Goal: Task Accomplishment & Management: Use online tool/utility

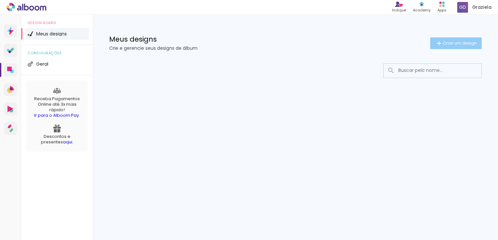
click at [447, 41] on span "Criar um design" at bounding box center [460, 43] width 34 height 4
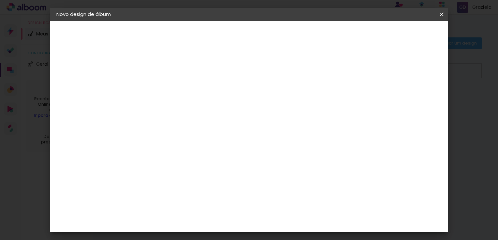
click at [163, 83] on input at bounding box center [163, 87] width 0 height 10
type input "b"
type input "[PERSON_NAME] 2 anos"
type paper-input "[PERSON_NAME] 2 anos"
click at [0, 0] on slot "Avançar" at bounding box center [0, 0] width 0 height 0
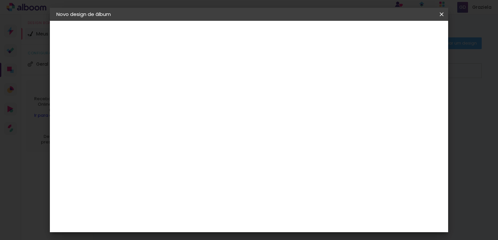
click at [285, 94] on paper-item "Tamanho Livre" at bounding box center [253, 99] width 63 height 14
click at [0, 0] on slot "Avançar" at bounding box center [0, 0] width 0 height 0
click at [233, 96] on div "30 cm" at bounding box center [231, 102] width 115 height 16
click at [170, 74] on div "mm" at bounding box center [175, 74] width 10 height 5
type input "3"
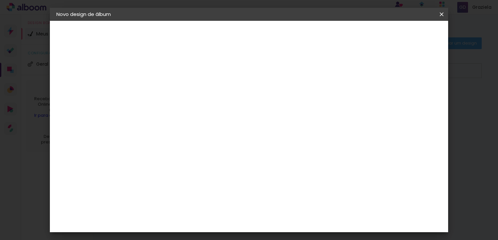
type paper-input "3"
click at [167, 74] on input "3" at bounding box center [158, 75] width 22 height 8
type input "4"
type paper-input "4"
click at [167, 74] on input "4" at bounding box center [158, 75] width 22 height 8
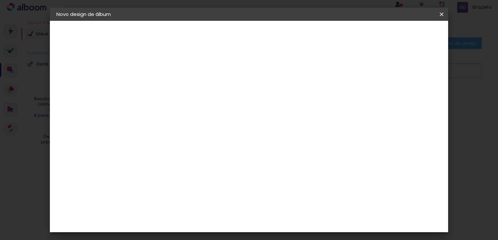
type input "8"
type paper-input "8"
click at [167, 74] on input "8" at bounding box center [158, 75] width 22 height 8
type input "9"
type paper-input "9"
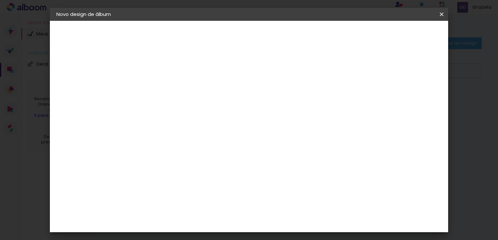
click at [167, 74] on input "9" at bounding box center [158, 75] width 22 height 8
type input "10"
type paper-input "10"
click at [167, 74] on input "10" at bounding box center [158, 75] width 22 height 8
type input "11"
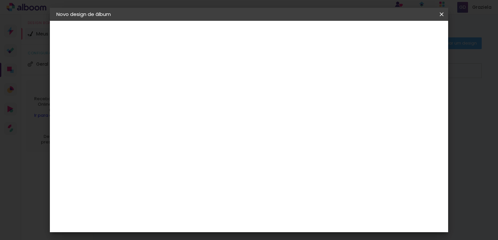
type paper-input "11"
click at [167, 74] on input "11" at bounding box center [158, 75] width 22 height 8
type input "12"
type paper-input "12"
click at [167, 74] on input "12" at bounding box center [158, 75] width 22 height 8
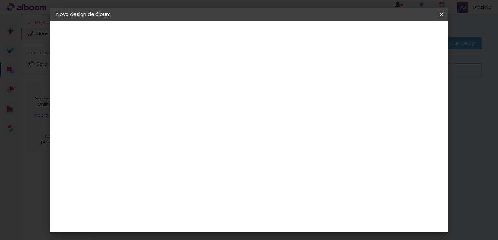
type input "13"
type paper-input "13"
click at [168, 74] on input "13" at bounding box center [158, 75] width 22 height 8
type input "12"
type paper-input "12"
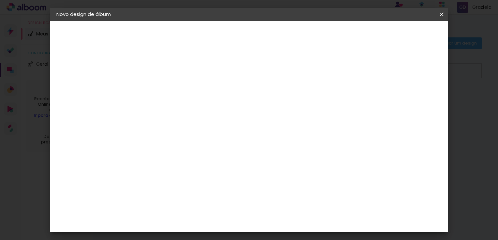
click at [165, 76] on input "12" at bounding box center [158, 75] width 22 height 8
type input "11"
type paper-input "11"
click at [165, 76] on input "11" at bounding box center [158, 75] width 22 height 8
type input "10"
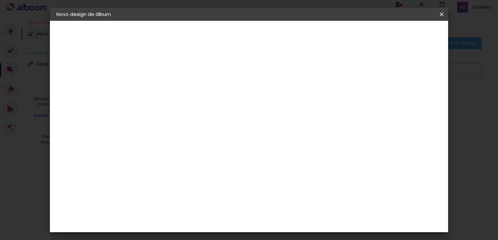
type paper-input "10"
click at [165, 76] on input "10" at bounding box center [158, 75] width 22 height 8
type input "9"
type paper-input "9"
click at [165, 76] on input "9" at bounding box center [158, 75] width 22 height 8
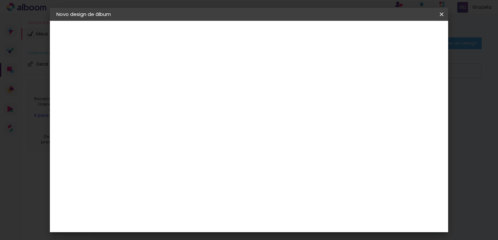
type input "8"
type paper-input "8"
click at [165, 76] on input "8" at bounding box center [158, 75] width 22 height 8
type input "7"
type paper-input "7"
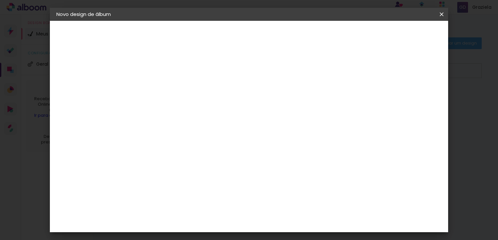
click at [165, 76] on input "7" at bounding box center [158, 75] width 22 height 8
type input "6"
type paper-input "6"
click at [165, 76] on input "6" at bounding box center [158, 75] width 22 height 8
type input "5"
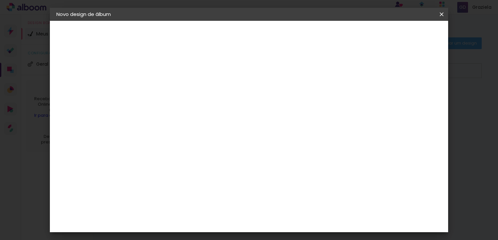
type paper-input "5"
click at [165, 76] on input "5" at bounding box center [158, 75] width 22 height 8
type input "4"
type paper-input "4"
click at [165, 76] on input "4" at bounding box center [158, 75] width 22 height 8
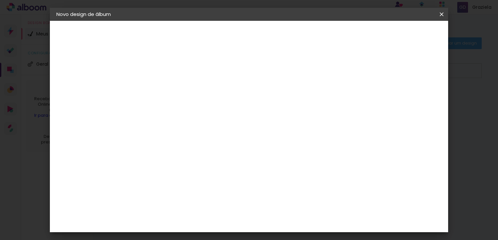
type input "3"
type paper-input "3"
click at [165, 76] on input "3" at bounding box center [158, 75] width 22 height 8
type input "2"
type paper-input "2"
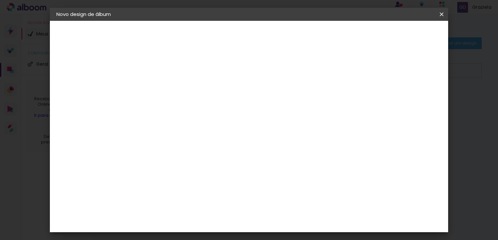
click at [165, 76] on input "2" at bounding box center [158, 75] width 22 height 8
type input "1"
type paper-input "1"
click at [165, 76] on input "1" at bounding box center [158, 75] width 22 height 8
type input "2"
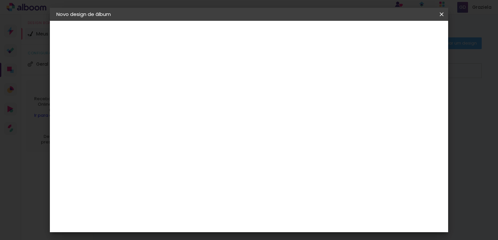
type paper-input "2"
click at [165, 71] on input "2" at bounding box center [158, 75] width 22 height 8
type input "3"
type paper-input "3"
click at [165, 71] on input "3" at bounding box center [158, 75] width 22 height 8
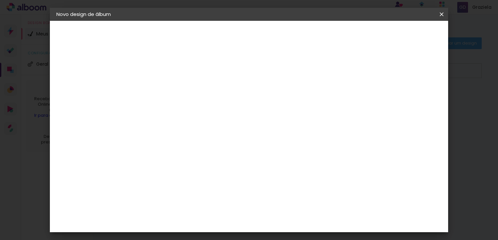
type input "4"
type paper-input "4"
click at [165, 71] on input "4" at bounding box center [158, 75] width 22 height 8
type input "5"
type paper-input "5"
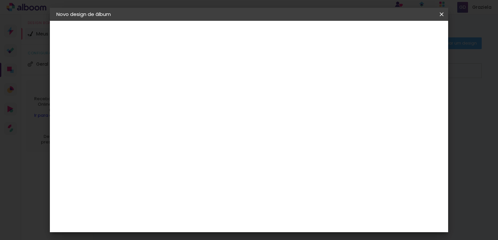
click at [165, 71] on input "5" at bounding box center [158, 75] width 22 height 8
click at [227, 103] on span "30" at bounding box center [227, 102] width 11 height 10
click at [240, 104] on span "cm" at bounding box center [237, 102] width 8 height 10
click at [231, 101] on span "30" at bounding box center [227, 102] width 11 height 10
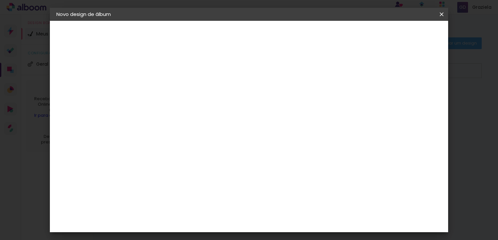
scroll to position [61, 0]
click at [287, 198] on input "60" at bounding box center [285, 198] width 17 height 10
click at [293, 200] on input "60" at bounding box center [285, 198] width 17 height 10
type input "6"
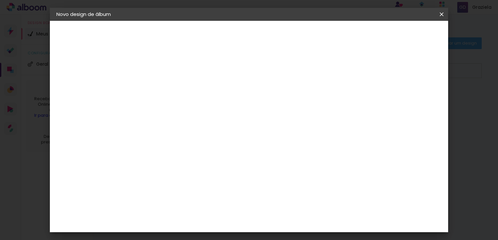
type input "30"
type paper-input "30"
click at [198, 130] on input "30" at bounding box center [190, 132] width 17 height 10
type input "3"
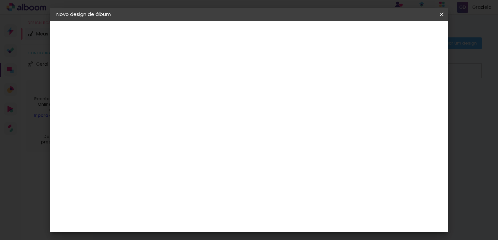
scroll to position [61, 0]
type input "20"
type paper-input "20"
click at [455, 130] on iron-overlay-backdrop at bounding box center [249, 120] width 498 height 240
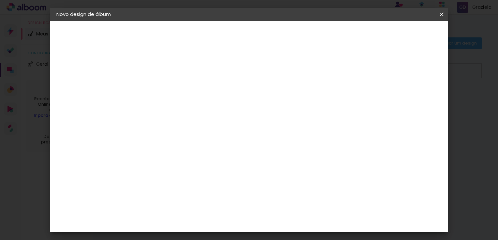
type input "6"
type paper-input "6"
click at [394, 103] on input "6" at bounding box center [389, 99] width 12 height 10
type input "5"
type paper-input "5"
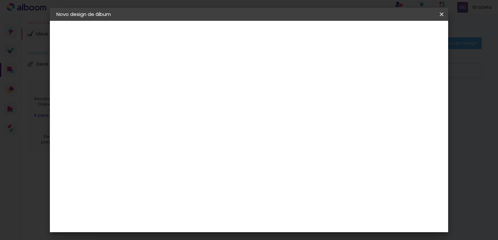
click at [394, 101] on input "5" at bounding box center [391, 99] width 12 height 10
type input "4"
type paper-input "4"
click at [394, 101] on input "4" at bounding box center [392, 99] width 12 height 10
type input "3"
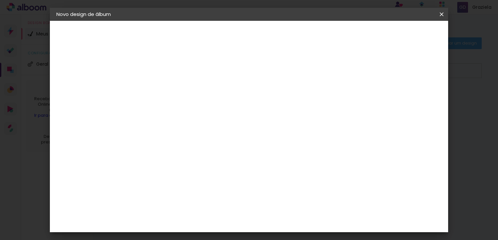
type paper-input "3"
click at [394, 101] on input "3" at bounding box center [392, 99] width 12 height 10
type input "2"
type paper-input "2"
click at [394, 101] on input "2" at bounding box center [393, 99] width 12 height 10
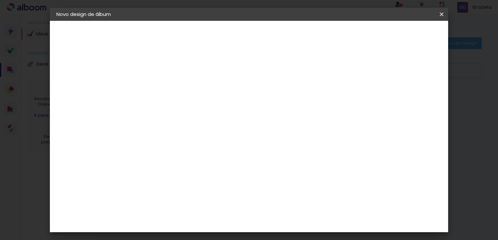
type input "1"
type paper-input "1"
click at [396, 101] on input "1" at bounding box center [396, 99] width 12 height 10
type input "0"
click at [396, 101] on input "0" at bounding box center [396, 99] width 12 height 10
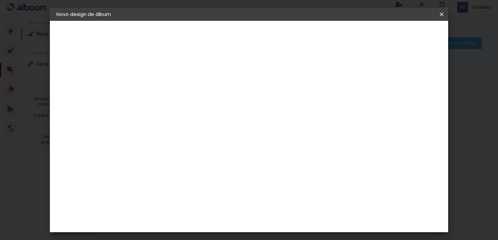
click at [396, 101] on input "0" at bounding box center [397, 99] width 12 height 10
type input "1"
type paper-input "1"
click at [400, 94] on input "1" at bounding box center [397, 99] width 12 height 10
type input "2"
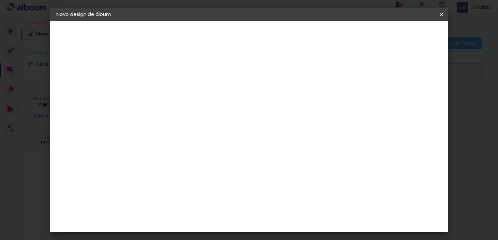
type paper-input "2"
click at [400, 94] on input "2" at bounding box center [396, 99] width 12 height 10
type input "3"
type paper-input "3"
click at [399, 94] on input "3" at bounding box center [393, 99] width 12 height 10
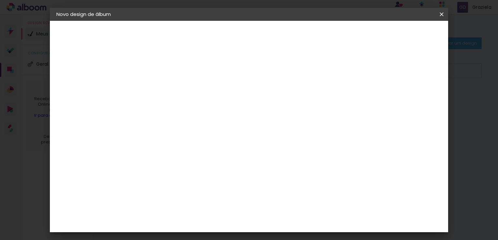
type input "4"
type paper-input "4"
click at [396, 97] on input "4" at bounding box center [392, 99] width 12 height 10
type input "5"
type paper-input "5"
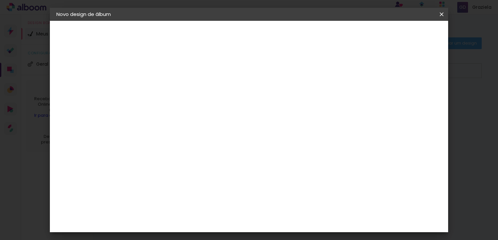
click at [396, 97] on input "5" at bounding box center [391, 99] width 12 height 10
click at [338, 75] on div at bounding box center [336, 75] width 6 height 6
type paper-checkbox "on"
click at [371, 36] on span "Iniciar design" at bounding box center [356, 34] width 30 height 5
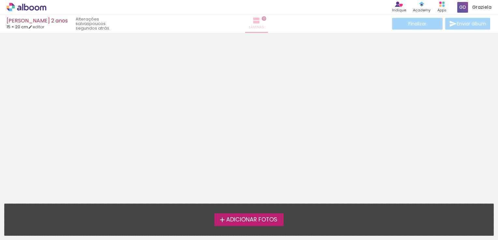
click at [249, 27] on span "Lâminas" at bounding box center [256, 27] width 15 height 6
click at [250, 219] on span "Adicionar Fotos" at bounding box center [251, 220] width 51 height 6
click at [0, 0] on input "file" at bounding box center [0, 0] width 0 height 0
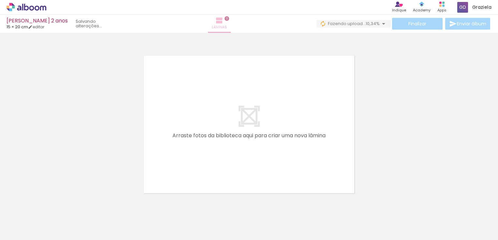
click at [223, 23] on iron-icon at bounding box center [219, 21] width 8 height 8
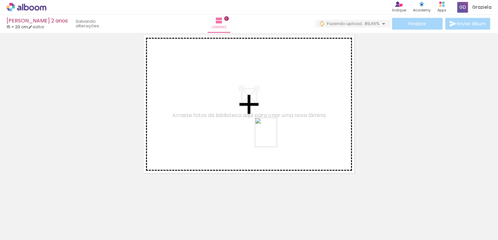
drag, startPoint x: 359, startPoint y: 226, endPoint x: 265, endPoint y: 105, distance: 153.2
click at [265, 105] on quentale-workspace at bounding box center [249, 120] width 498 height 240
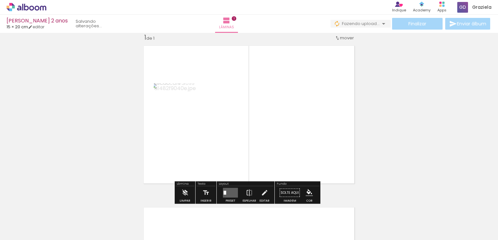
scroll to position [8, 0]
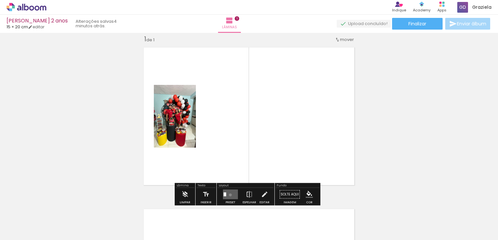
click at [229, 195] on quentale-layouter at bounding box center [230, 195] width 15 height 10
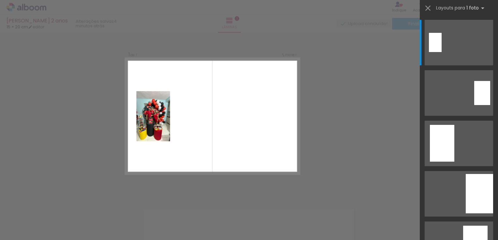
click at [370, 125] on div "Confirmar Cancelar" at bounding box center [249, 194] width 498 height 339
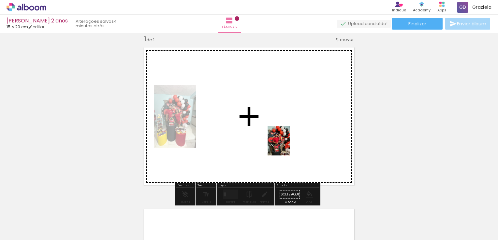
drag, startPoint x: 252, startPoint y: 226, endPoint x: 290, endPoint y: 139, distance: 95.5
click at [290, 139] on quentale-workspace at bounding box center [249, 120] width 498 height 240
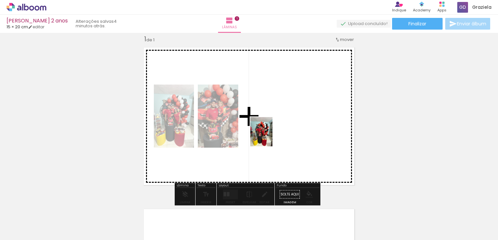
drag, startPoint x: 103, startPoint y: 221, endPoint x: 276, endPoint y: 134, distance: 193.8
click at [276, 134] on quentale-workspace at bounding box center [249, 120] width 498 height 240
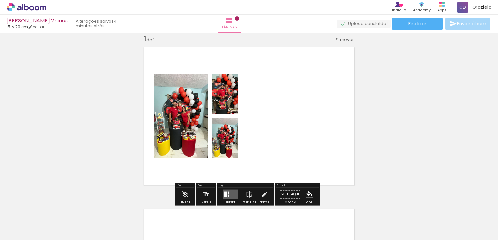
click at [293, 137] on quentale-layouter at bounding box center [249, 117] width 218 height 146
click at [225, 194] on div at bounding box center [225, 195] width 4 height 6
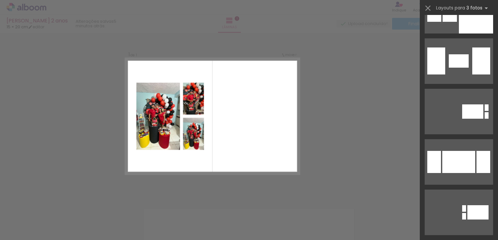
scroll to position [3719, 0]
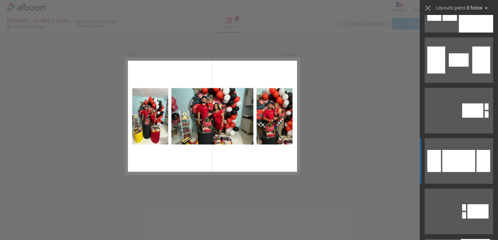
click at [473, 162] on quentale-layouter at bounding box center [459, 161] width 68 height 46
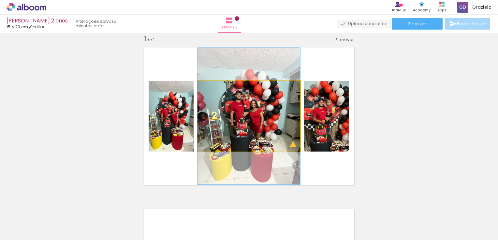
click at [292, 149] on quentale-photo at bounding box center [248, 116] width 103 height 71
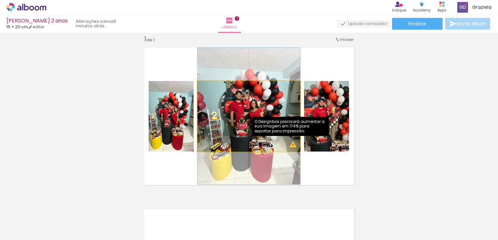
click at [289, 147] on quentale-photo at bounding box center [248, 116] width 103 height 71
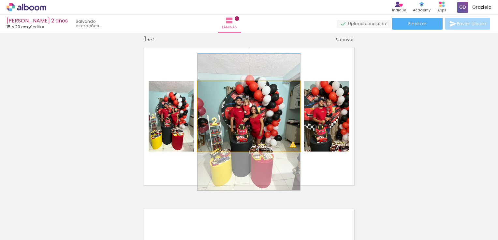
drag, startPoint x: 254, startPoint y: 128, endPoint x: 277, endPoint y: 134, distance: 23.9
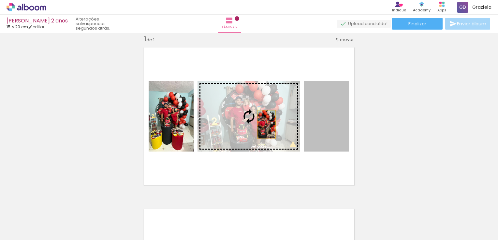
drag, startPoint x: 331, startPoint y: 128, endPoint x: 255, endPoint y: 122, distance: 76.2
click at [0, 0] on slot at bounding box center [0, 0] width 0 height 0
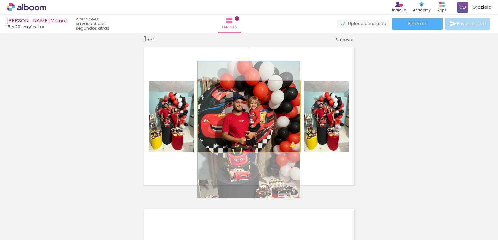
drag, startPoint x: 277, startPoint y: 109, endPoint x: 279, endPoint y: 123, distance: 14.1
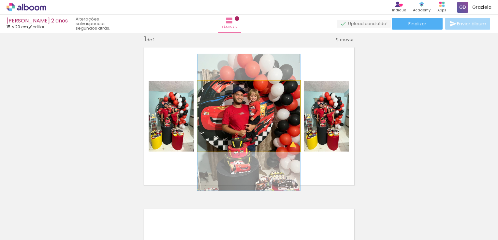
drag, startPoint x: 279, startPoint y: 123, endPoint x: 278, endPoint y: 114, distance: 8.9
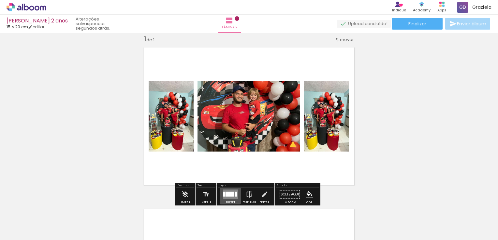
click at [227, 192] on div at bounding box center [230, 194] width 8 height 5
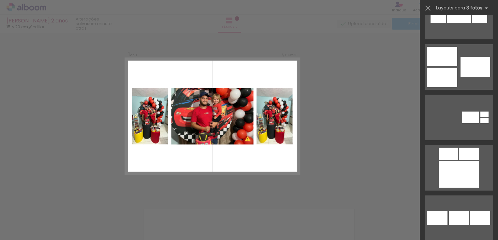
scroll to position [3838, 0]
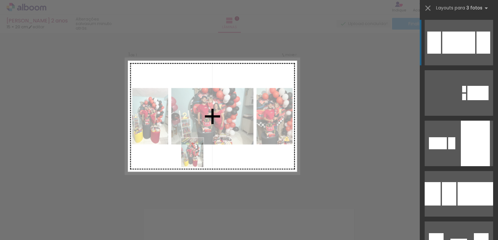
drag, startPoint x: 106, startPoint y: 224, endPoint x: 215, endPoint y: 149, distance: 132.4
click at [215, 149] on quentale-workspace at bounding box center [249, 120] width 498 height 240
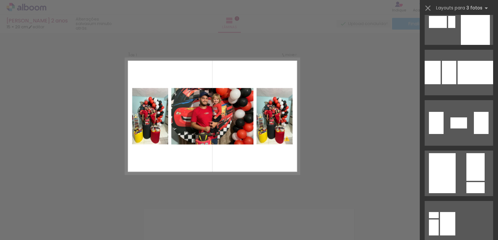
scroll to position [3932, 0]
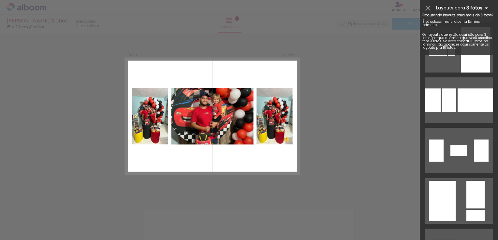
click at [478, 5] on b "3 fotos" at bounding box center [478, 8] width 24 height 6
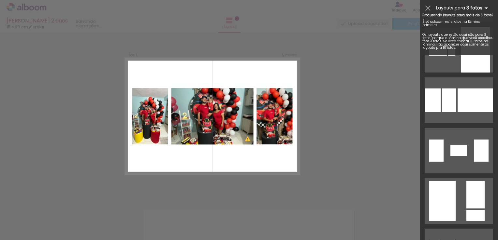
scroll to position [3838, 0]
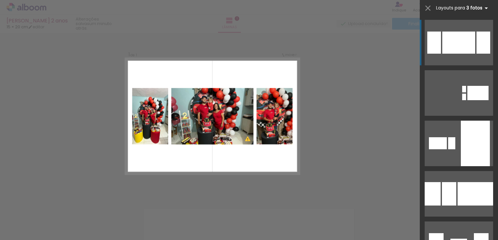
click at [486, 7] on iron-icon at bounding box center [486, 8] width 8 height 8
click at [473, 7] on b "3 fotos" at bounding box center [478, 8] width 24 height 6
click at [356, 152] on div "Confirmar Cancelar" at bounding box center [249, 194] width 498 height 339
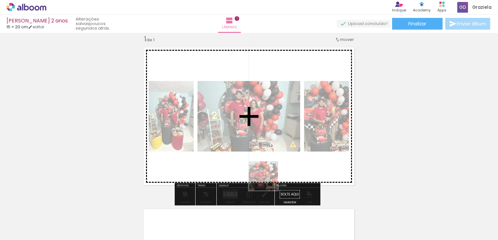
drag, startPoint x: 259, startPoint y: 232, endPoint x: 284, endPoint y: 141, distance: 94.2
click at [284, 141] on quentale-workspace at bounding box center [249, 120] width 498 height 240
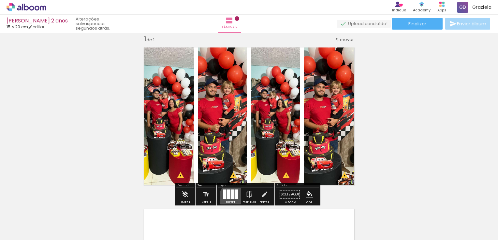
click at [235, 198] on div at bounding box center [236, 195] width 3 height 10
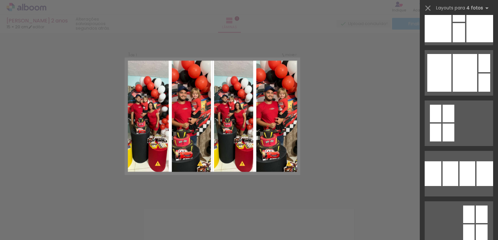
scroll to position [91, 0]
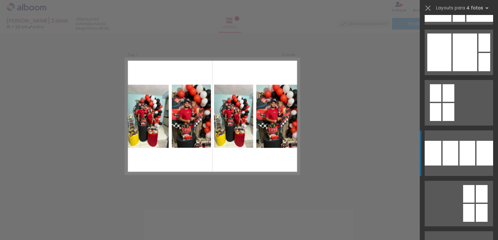
click at [472, 140] on quentale-layouter at bounding box center [459, 154] width 68 height 46
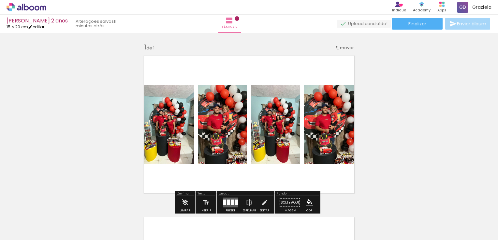
click at [33, 28] on iron-icon at bounding box center [30, 27] width 5 height 5
type input "5"
type input "20"
type input "30"
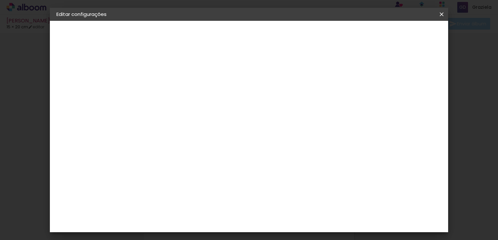
click at [440, 17] on iron-icon at bounding box center [442, 14] width 8 height 7
click at [296, 35] on span "Salvar configurações" at bounding box center [279, 36] width 33 height 9
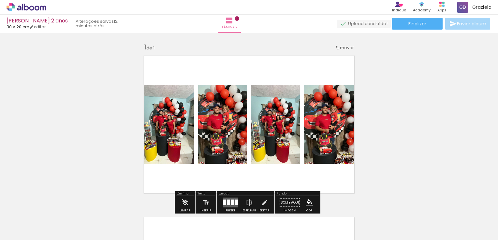
click at [401, 177] on div "Inserir lâmina 1 de 1" at bounding box center [249, 197] width 498 height 324
drag, startPoint x: 293, startPoint y: 194, endPoint x: 365, endPoint y: 153, distance: 82.8
click at [365, 153] on div "Inserir lâmina 1 de 1" at bounding box center [249, 197] width 498 height 324
click at [231, 198] on quentale-layouter at bounding box center [230, 203] width 15 height 10
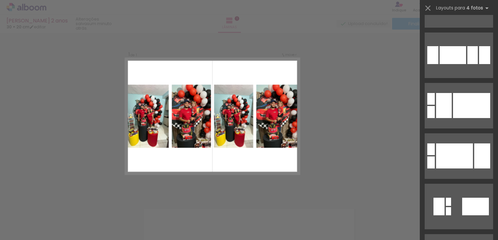
scroll to position [5566, 0]
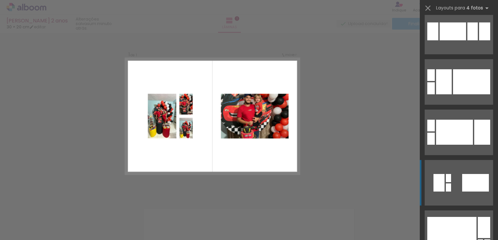
click at [447, 180] on div at bounding box center [448, 178] width 5 height 8
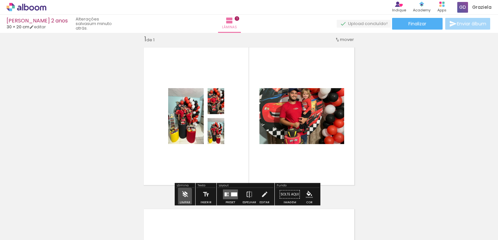
click at [184, 196] on iron-icon at bounding box center [184, 194] width 7 height 13
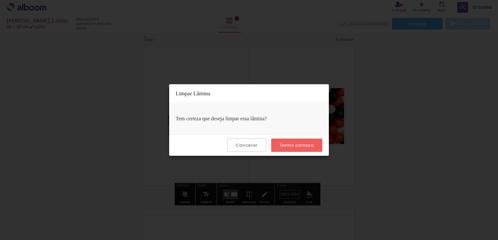
click at [0, 0] on slot "Cancelar" at bounding box center [0, 0] width 0 height 0
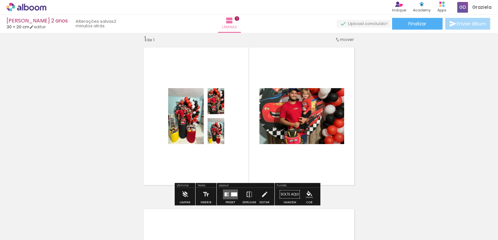
click at [208, 88] on quentale-photo at bounding box center [216, 101] width 17 height 26
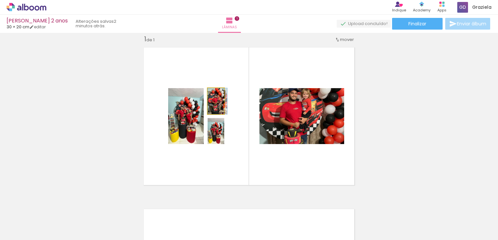
drag, startPoint x: 208, startPoint y: 88, endPoint x: 210, endPoint y: 98, distance: 10.8
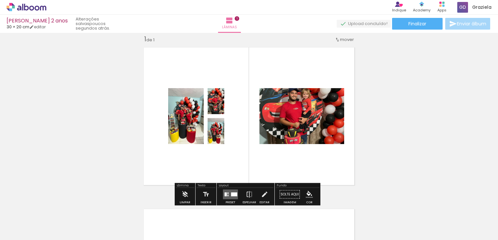
click at [396, 163] on div "Inserir lâmina 1 de 1" at bounding box center [249, 189] width 498 height 324
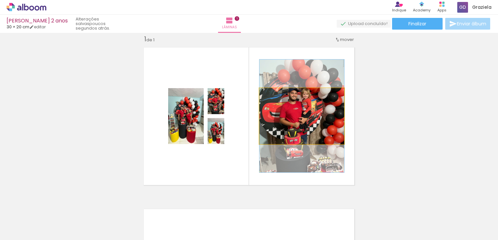
click at [319, 89] on quentale-photo at bounding box center [301, 116] width 85 height 56
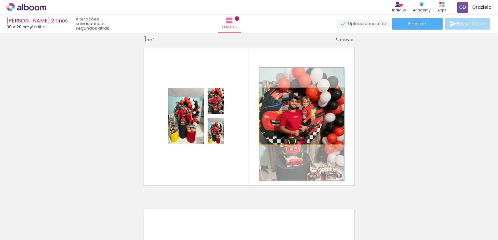
drag, startPoint x: 310, startPoint y: 112, endPoint x: 314, endPoint y: 121, distance: 9.4
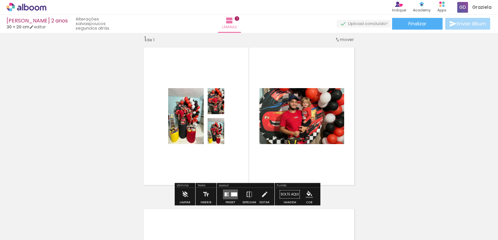
click at [394, 147] on div "Inserir lâmina 1 de 1" at bounding box center [249, 189] width 498 height 324
click at [227, 194] on quentale-layouter at bounding box center [230, 195] width 15 height 10
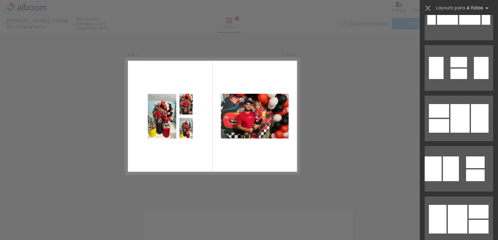
scroll to position [7562, 0]
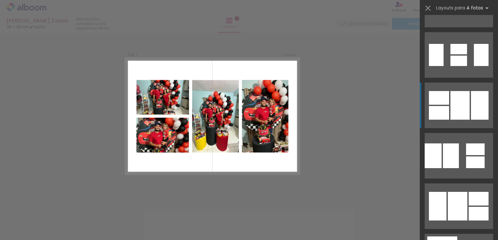
click at [473, 105] on div at bounding box center [480, 105] width 18 height 29
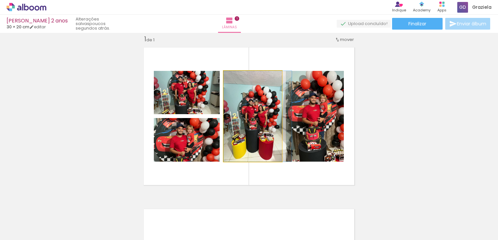
drag, startPoint x: 244, startPoint y: 118, endPoint x: 257, endPoint y: 118, distance: 13.0
drag, startPoint x: 257, startPoint y: 118, endPoint x: 277, endPoint y: 122, distance: 19.6
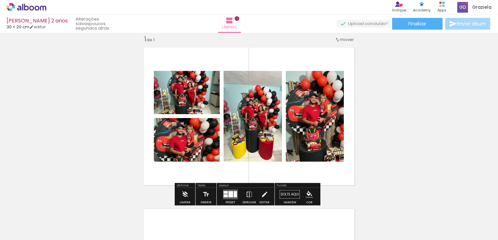
click at [349, 133] on quentale-layouter at bounding box center [249, 117] width 218 height 146
click at [398, 153] on div "Inserir lâmina 1 de 1" at bounding box center [249, 189] width 498 height 324
click at [376, 187] on div "Inserir lâmina 1 de 1" at bounding box center [249, 189] width 498 height 324
click at [233, 22] on iron-icon at bounding box center [229, 21] width 8 height 8
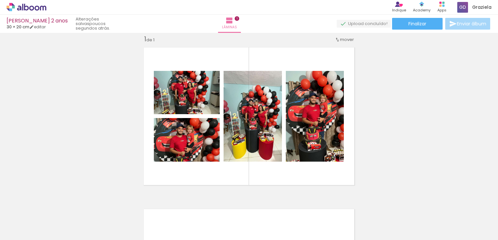
drag, startPoint x: 252, startPoint y: 23, endPoint x: 478, endPoint y: 108, distance: 241.7
click at [478, 108] on div "Inserir lâmina 1 de 1" at bounding box center [249, 189] width 498 height 324
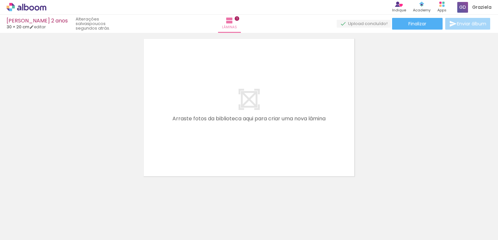
scroll to position [180, 0]
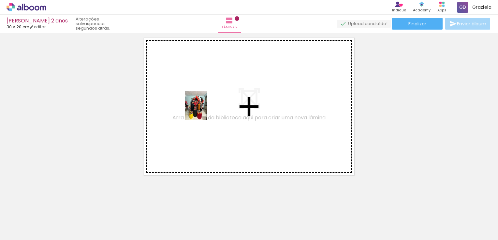
drag, startPoint x: 141, startPoint y: 226, endPoint x: 204, endPoint y: 110, distance: 131.6
click at [204, 110] on quentale-workspace at bounding box center [249, 120] width 498 height 240
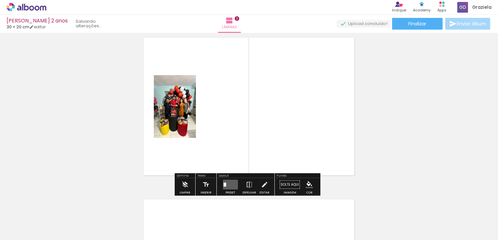
scroll to position [170, 0]
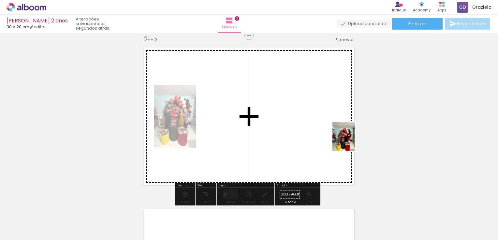
drag, startPoint x: 403, startPoint y: 226, endPoint x: 325, endPoint y: 142, distance: 114.1
click at [325, 142] on quentale-workspace at bounding box center [249, 120] width 498 height 240
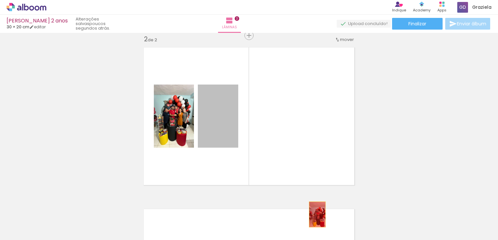
drag, startPoint x: 218, startPoint y: 119, endPoint x: 333, endPoint y: 229, distance: 159.2
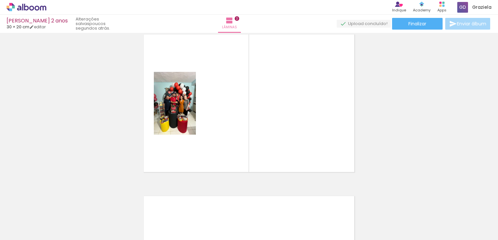
scroll to position [0, 531]
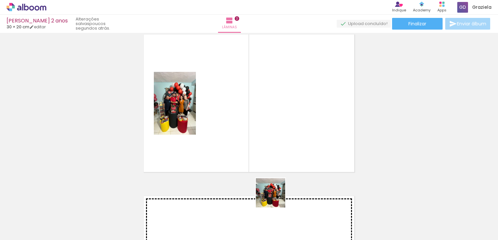
drag, startPoint x: 268, startPoint y: 221, endPoint x: 305, endPoint y: 97, distance: 129.6
click at [305, 97] on quentale-workspace at bounding box center [249, 120] width 498 height 240
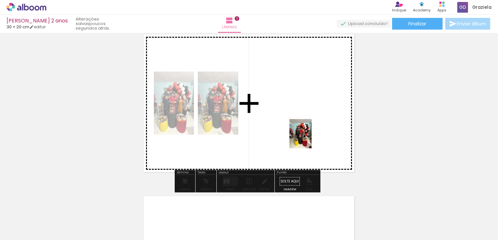
drag, startPoint x: 308, startPoint y: 222, endPoint x: 309, endPoint y: 126, distance: 95.8
click at [309, 126] on quentale-workspace at bounding box center [249, 120] width 498 height 240
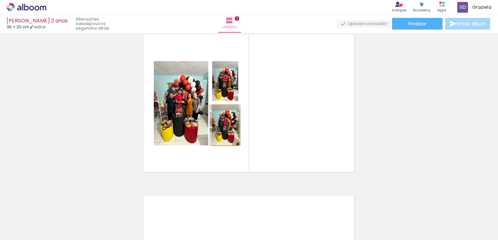
click at [223, 132] on quentale-photo at bounding box center [225, 125] width 26 height 40
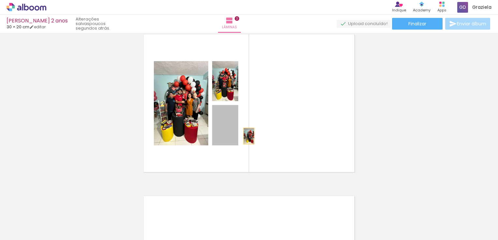
drag, startPoint x: 223, startPoint y: 132, endPoint x: 290, endPoint y: 119, distance: 68.3
click at [290, 119] on quentale-layouter at bounding box center [249, 104] width 218 height 146
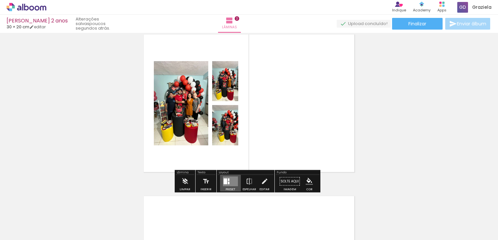
click at [227, 184] on quentale-layouter at bounding box center [230, 182] width 15 height 10
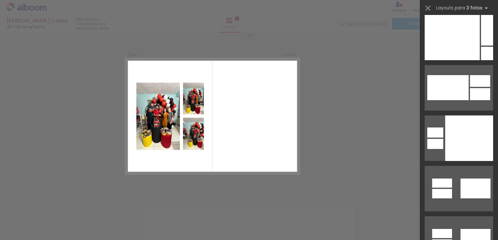
scroll to position [10783, 0]
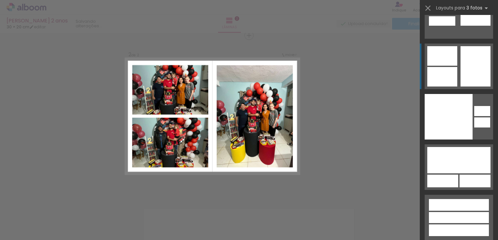
click at [468, 65] on div at bounding box center [475, 66] width 30 height 40
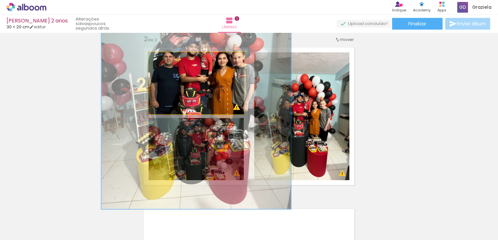
drag, startPoint x: 162, startPoint y: 59, endPoint x: 184, endPoint y: 60, distance: 22.5
click at [184, 60] on div at bounding box center [186, 59] width 6 height 6
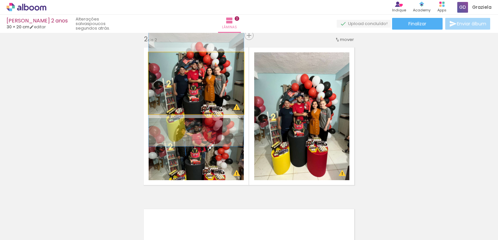
drag, startPoint x: 186, startPoint y: 62, endPoint x: 155, endPoint y: 65, distance: 31.2
type paper-slider "100"
click at [155, 65] on quentale-photo at bounding box center [196, 83] width 95 height 62
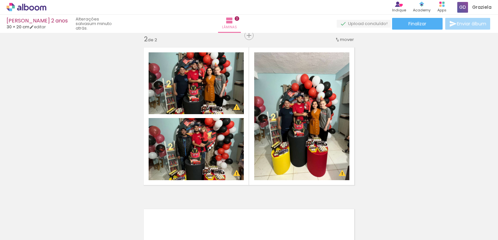
click at [368, 137] on div "Inserir lâmina 1 de 2 Inserir lâmina 2 de 2 O Designbox precisará aumentar a su…" at bounding box center [249, 108] width 498 height 486
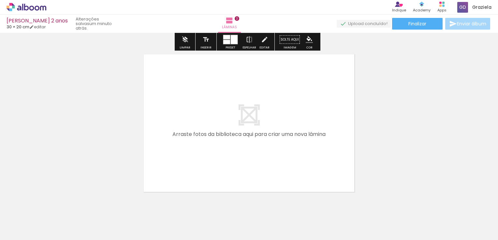
scroll to position [344, 0]
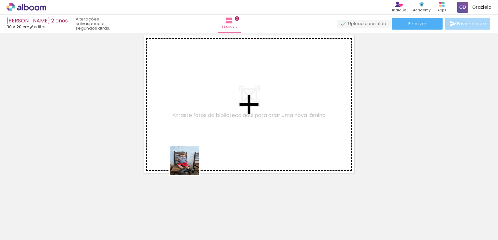
drag, startPoint x: 142, startPoint y: 223, endPoint x: 198, endPoint y: 136, distance: 103.9
click at [198, 136] on quentale-workspace at bounding box center [249, 120] width 498 height 240
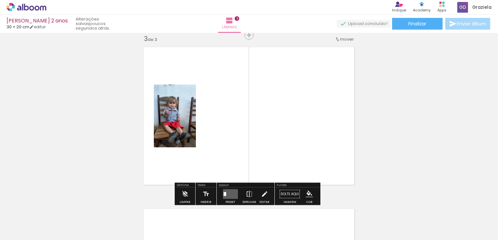
scroll to position [332, 0]
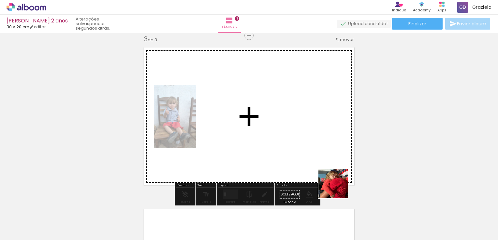
drag, startPoint x: 371, startPoint y: 233, endPoint x: 310, endPoint y: 135, distance: 115.1
click at [310, 135] on quentale-workspace at bounding box center [249, 120] width 498 height 240
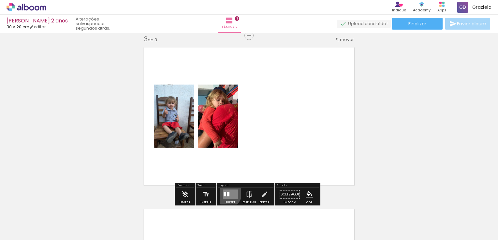
click at [223, 192] on quentale-layouter at bounding box center [230, 195] width 15 height 10
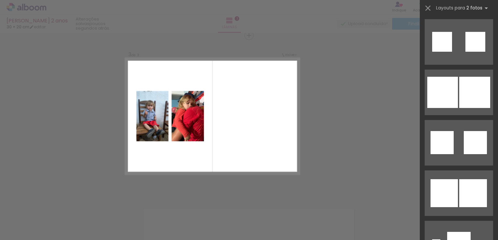
scroll to position [1102, 0]
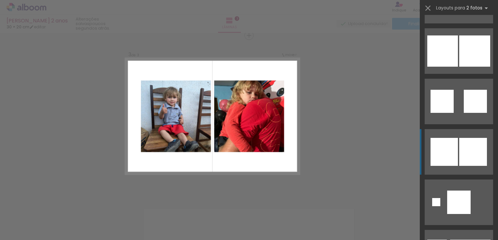
click at [460, 155] on div at bounding box center [473, 152] width 28 height 28
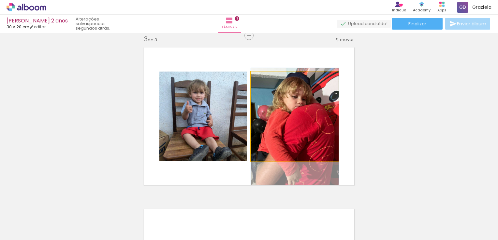
drag, startPoint x: 307, startPoint y: 105, endPoint x: 305, endPoint y: 115, distance: 10.2
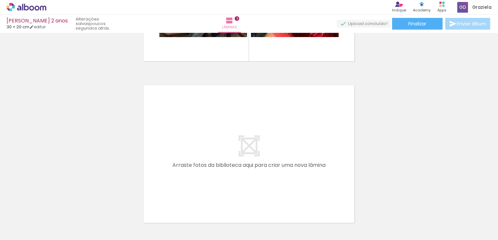
scroll to position [506, 0]
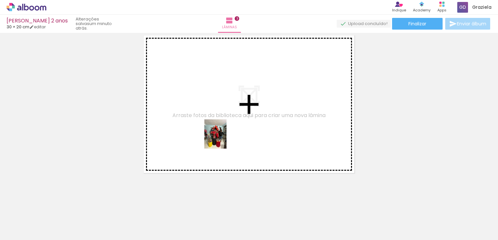
drag, startPoint x: 257, startPoint y: 222, endPoint x: 223, endPoint y: 136, distance: 91.6
click at [223, 136] on quentale-workspace at bounding box center [249, 120] width 498 height 240
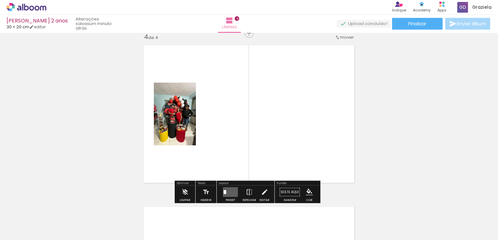
scroll to position [494, 0]
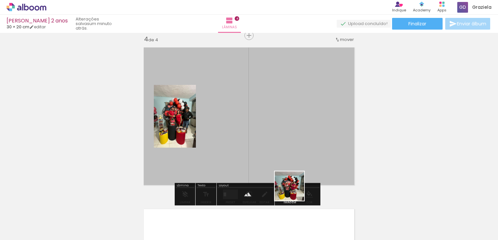
drag, startPoint x: 291, startPoint y: 225, endPoint x: 311, endPoint y: 139, distance: 88.7
click at [311, 139] on quentale-workspace at bounding box center [249, 120] width 498 height 240
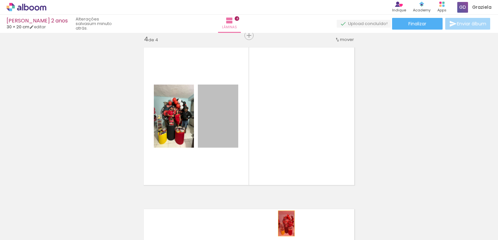
drag, startPoint x: 218, startPoint y: 122, endPoint x: 284, endPoint y: 225, distance: 122.6
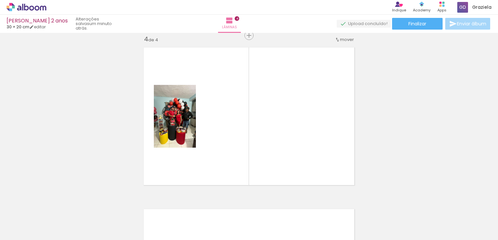
scroll to position [0, 0]
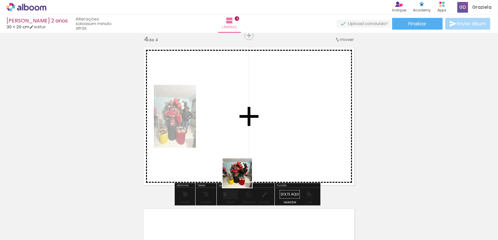
drag, startPoint x: 222, startPoint y: 223, endPoint x: 267, endPoint y: 137, distance: 97.6
click at [267, 137] on quentale-workspace at bounding box center [249, 120] width 498 height 240
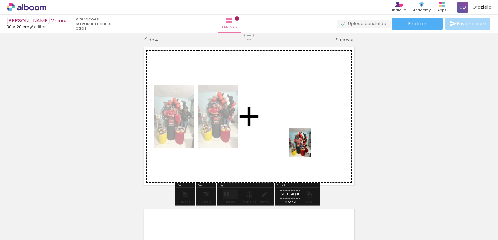
drag, startPoint x: 328, startPoint y: 221, endPoint x: 308, endPoint y: 144, distance: 79.3
click at [308, 144] on quentale-workspace at bounding box center [249, 120] width 498 height 240
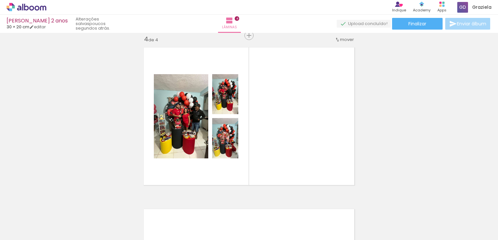
scroll to position [0, 262]
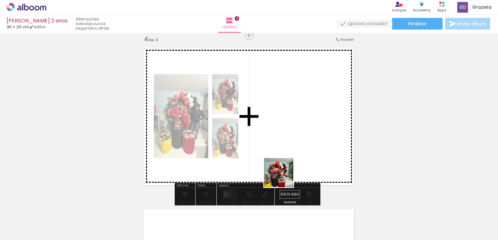
drag, startPoint x: 278, startPoint y: 218, endPoint x: 291, endPoint y: 143, distance: 76.4
click at [291, 143] on quentale-workspace at bounding box center [249, 120] width 498 height 240
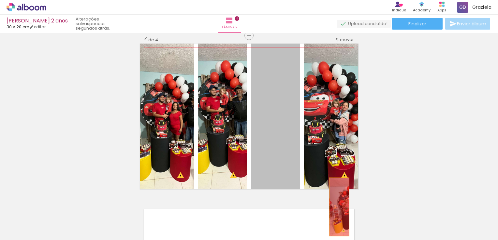
drag, startPoint x: 272, startPoint y: 105, endPoint x: 333, endPoint y: 220, distance: 129.9
click at [333, 220] on quentale-workspace at bounding box center [249, 120] width 498 height 240
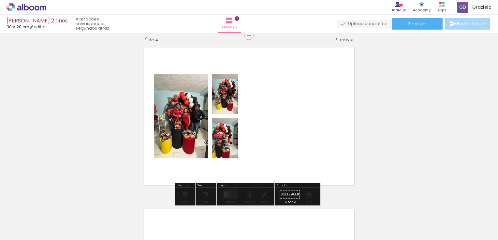
drag, startPoint x: 227, startPoint y: 133, endPoint x: 217, endPoint y: 144, distance: 15.0
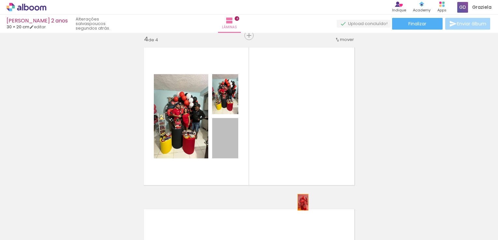
drag, startPoint x: 217, startPoint y: 144, endPoint x: 330, endPoint y: 228, distance: 140.4
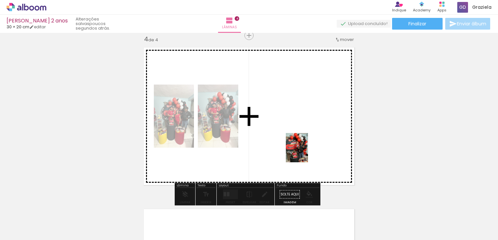
drag, startPoint x: 394, startPoint y: 227, endPoint x: 305, endPoint y: 153, distance: 115.4
click at [305, 153] on quentale-workspace at bounding box center [249, 120] width 498 height 240
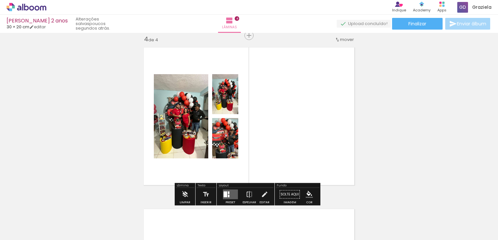
click at [223, 194] on quentale-layouter at bounding box center [230, 195] width 15 height 10
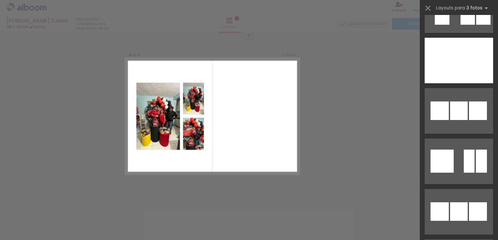
scroll to position [1612, 0]
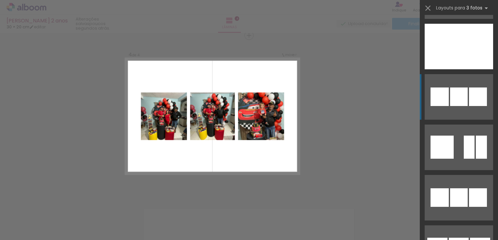
click at [470, 104] on div at bounding box center [478, 97] width 18 height 19
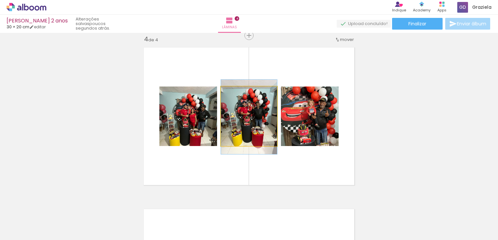
drag, startPoint x: 259, startPoint y: 124, endPoint x: 273, endPoint y: 124, distance: 14.7
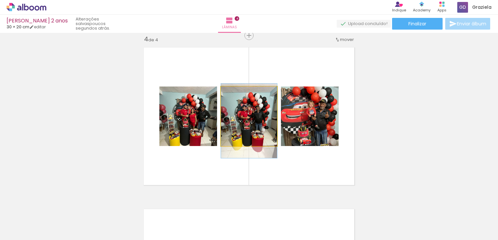
drag, startPoint x: 261, startPoint y: 128, endPoint x: 243, endPoint y: 133, distance: 18.4
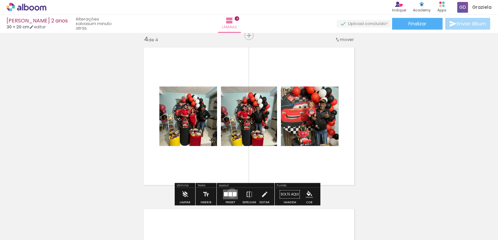
click at [230, 193] on quentale-layouter at bounding box center [230, 195] width 15 height 10
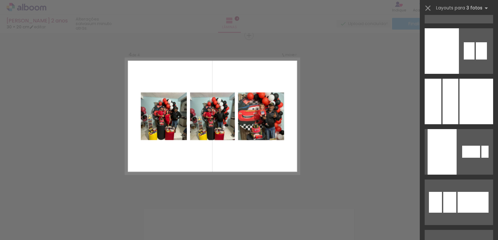
scroll to position [2208, 0]
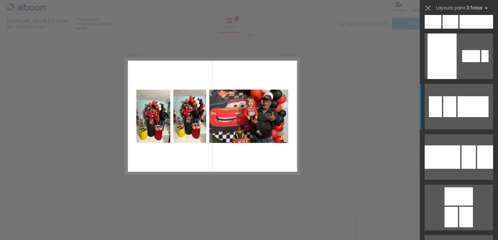
click at [459, 124] on quentale-layouter at bounding box center [459, 107] width 68 height 46
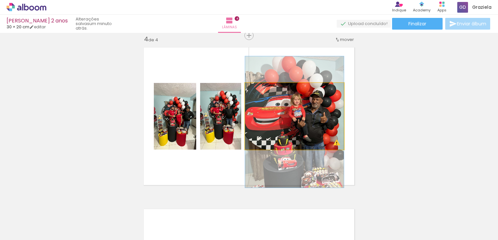
drag, startPoint x: 328, startPoint y: 120, endPoint x: 319, endPoint y: 122, distance: 8.7
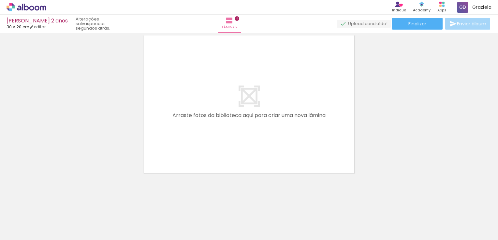
scroll to position [0, 0]
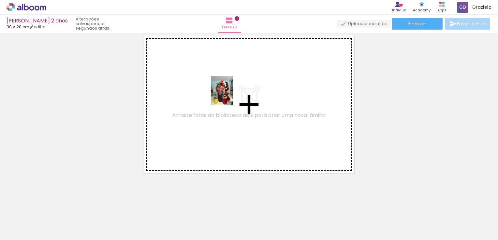
drag, startPoint x: 331, startPoint y: 216, endPoint x: 230, endPoint y: 94, distance: 157.8
click at [230, 94] on quentale-workspace at bounding box center [249, 120] width 498 height 240
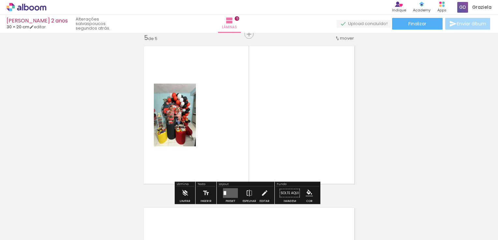
scroll to position [656, 0]
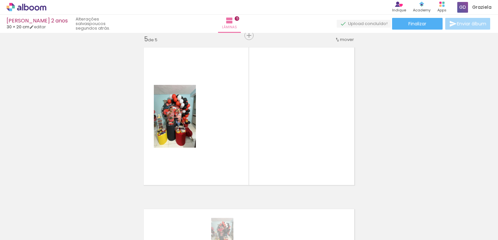
drag, startPoint x: 222, startPoint y: 235, endPoint x: 229, endPoint y: 239, distance: 8.1
click at [53, 239] on iron-horizontal-list at bounding box center [46, 220] width 13 height 41
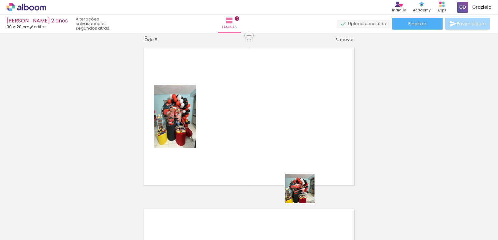
drag, startPoint x: 351, startPoint y: 228, endPoint x: 282, endPoint y: 162, distance: 95.2
click at [282, 162] on quentale-workspace at bounding box center [249, 120] width 498 height 240
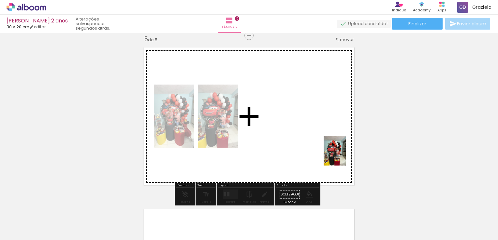
drag, startPoint x: 426, startPoint y: 229, endPoint x: 334, endPoint y: 154, distance: 118.6
click at [334, 154] on quentale-workspace at bounding box center [249, 120] width 498 height 240
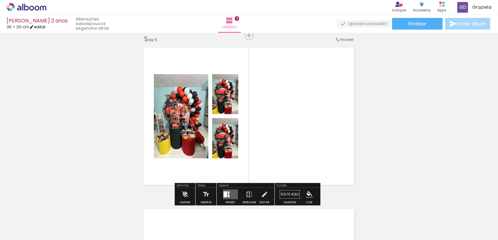
click at [34, 27] on iron-icon at bounding box center [31, 27] width 5 height 5
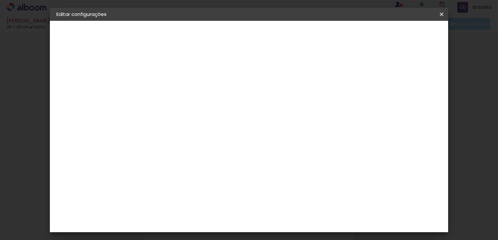
click at [257, 101] on span "15" at bounding box center [254, 102] width 10 height 10
drag, startPoint x: 252, startPoint y: 102, endPoint x: 279, endPoint y: 99, distance: 26.9
click at [279, 99] on div "15 cm" at bounding box center [257, 102] width 63 height 16
click at [292, 229] on input "30" at bounding box center [285, 228] width 17 height 10
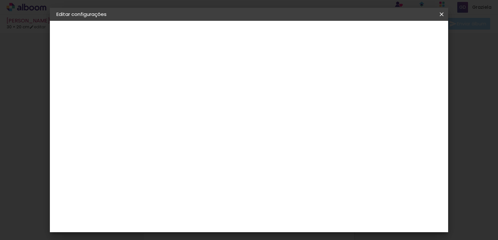
type input "3"
type input "40"
type paper-input "40"
click at [345, 38] on paper-button "Salvar configurações" at bounding box center [316, 37] width 57 height 16
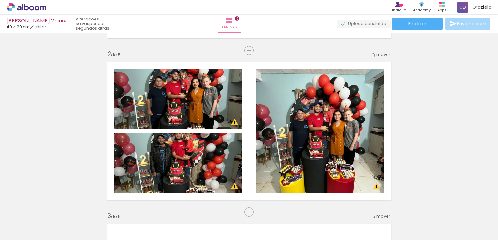
scroll to position [165, 0]
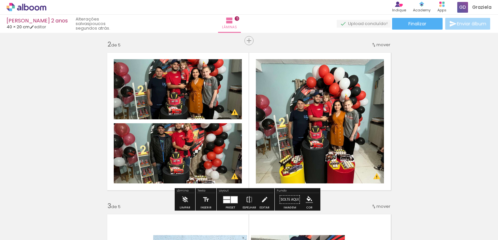
click at [186, 166] on quentale-photo at bounding box center [178, 153] width 128 height 60
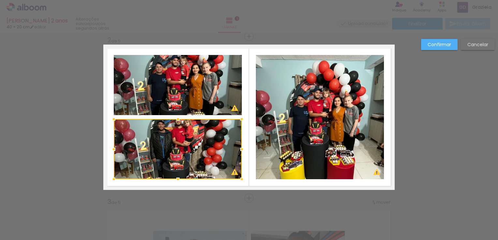
scroll to position [170, 0]
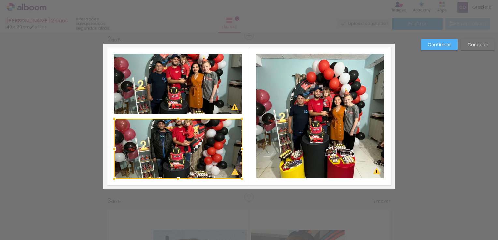
click at [187, 167] on div at bounding box center [178, 149] width 128 height 60
click at [194, 161] on div at bounding box center [178, 149] width 128 height 60
click at [440, 41] on paper-button "Confirmar" at bounding box center [439, 44] width 36 height 11
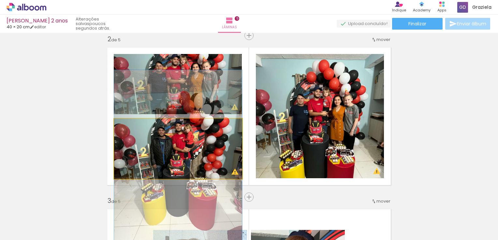
drag, startPoint x: 224, startPoint y: 144, endPoint x: 225, endPoint y: 151, distance: 6.6
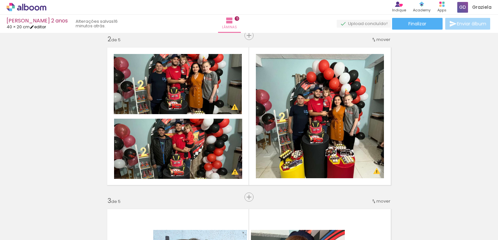
click at [38, 25] on link "editar" at bounding box center [38, 27] width 16 height 6
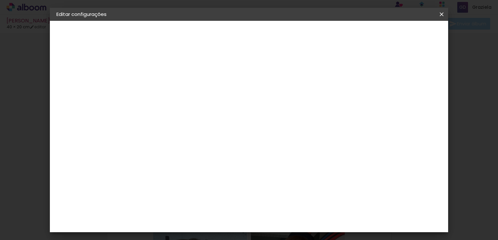
click at [163, 77] on input "5" at bounding box center [158, 75] width 22 height 8
type input "4"
type paper-input "4"
click at [379, 102] on input "4" at bounding box center [378, 99] width 12 height 10
type input "3"
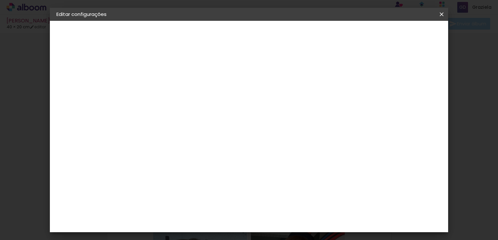
type paper-input "3"
click at [379, 102] on input "3" at bounding box center [378, 99] width 12 height 10
click at [379, 102] on input "3" at bounding box center [379, 99] width 12 height 10
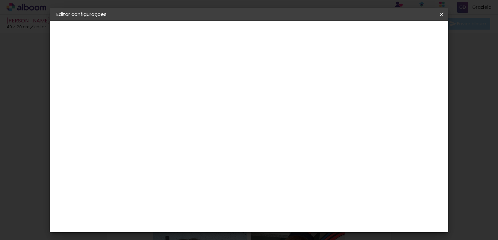
drag, startPoint x: 379, startPoint y: 102, endPoint x: 380, endPoint y: 98, distance: 3.8
click at [380, 98] on input "3" at bounding box center [379, 99] width 12 height 10
type input "2"
type paper-input "2"
click at [380, 98] on input "2" at bounding box center [380, 99] width 12 height 10
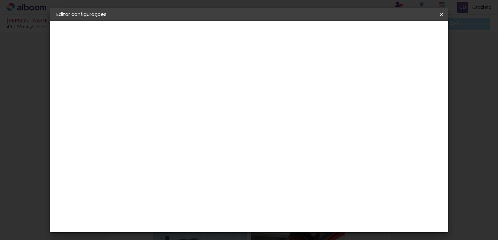
type input "1"
type paper-input "1"
click at [380, 98] on input "1" at bounding box center [380, 99] width 12 height 10
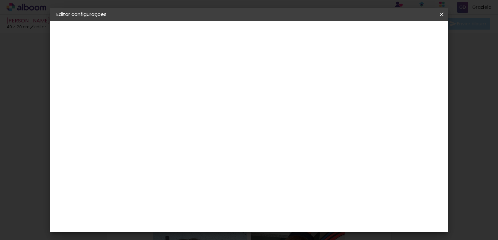
type input "0"
click at [384, 101] on input "0" at bounding box center [381, 99] width 12 height 10
click at [161, 76] on input "5" at bounding box center [158, 75] width 22 height 8
type input "0"
type paper-input "0"
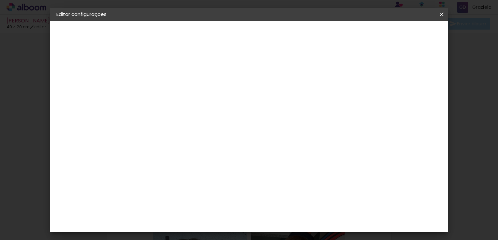
click at [164, 115] on div "20 cm cm cm mm A maioria das encadernadoras sugere 5mm de sangria." at bounding box center [245, 108] width 220 height 52
click at [306, 77] on div at bounding box center [303, 75] width 6 height 6
type paper-checkbox "on"
click at [338, 37] on span "Salvar configurações" at bounding box center [317, 36] width 44 height 9
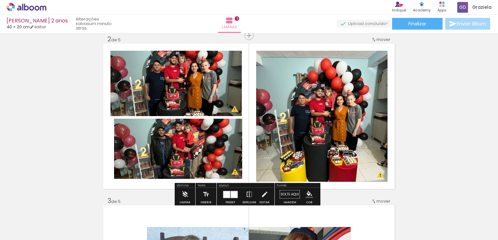
click at [287, 194] on paper-button "Solte aqui Imagem" at bounding box center [289, 196] width 23 height 17
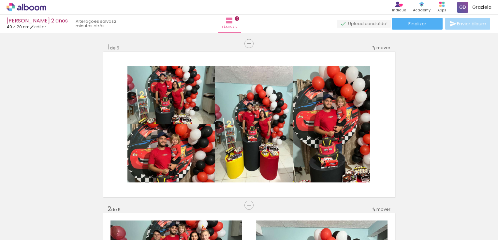
scroll to position [0, 652]
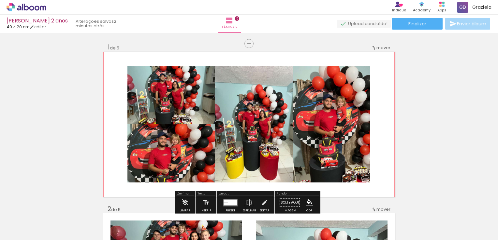
click at [346, 187] on quentale-layouter at bounding box center [248, 125] width 291 height 146
drag, startPoint x: 306, startPoint y: 194, endPoint x: 332, endPoint y: 181, distance: 29.1
click at [305, 201] on quentale-thumb at bounding box center [289, 218] width 36 height 37
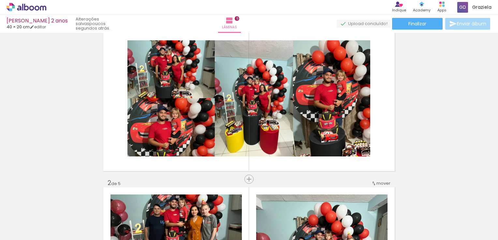
scroll to position [19, 0]
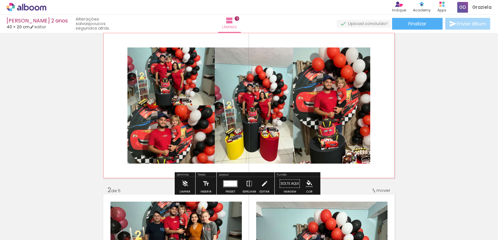
click at [381, 115] on quentale-layouter at bounding box center [248, 106] width 291 height 146
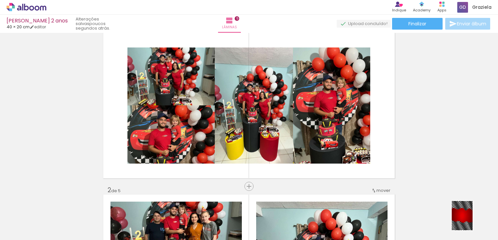
click at [482, 224] on div at bounding box center [471, 218] width 23 height 32
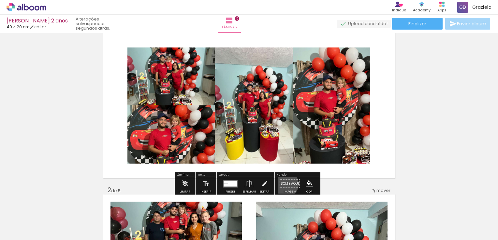
click at [283, 184] on paper-button "Solte aqui Imagem" at bounding box center [289, 186] width 23 height 17
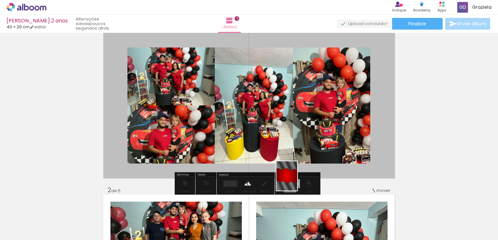
drag, startPoint x: 468, startPoint y: 225, endPoint x: 296, endPoint y: 181, distance: 177.5
click at [296, 181] on quentale-workspace at bounding box center [249, 120] width 498 height 240
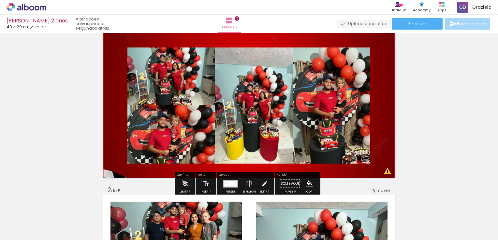
click at [382, 167] on quentale-layouter at bounding box center [248, 106] width 291 height 146
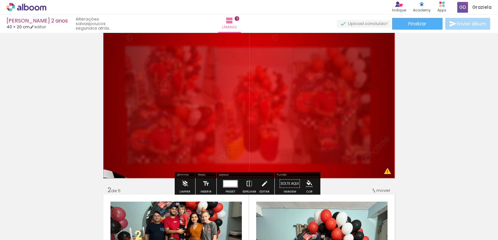
click at [382, 167] on quentale-photo at bounding box center [248, 106] width 291 height 146
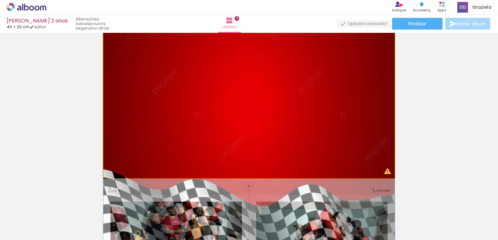
drag, startPoint x: 127, startPoint y: 49, endPoint x: 92, endPoint y: 51, distance: 35.3
type paper-slider "100"
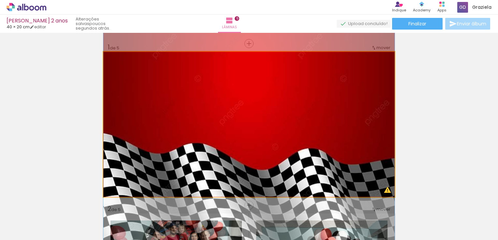
click at [0, 0] on slot at bounding box center [0, 0] width 0 height 0
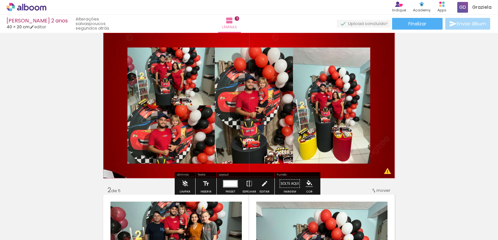
scroll to position [0, 652]
click at [137, 173] on quentale-layouter at bounding box center [248, 106] width 291 height 146
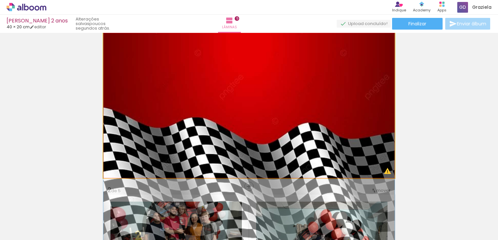
drag, startPoint x: 190, startPoint y: 140, endPoint x: 198, endPoint y: 78, distance: 62.7
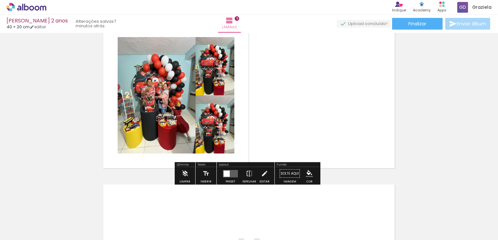
scroll to position [678, 0]
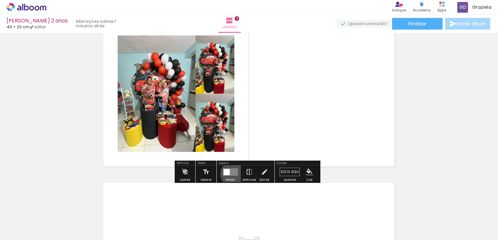
click at [231, 174] on quentale-layouter at bounding box center [230, 171] width 15 height 7
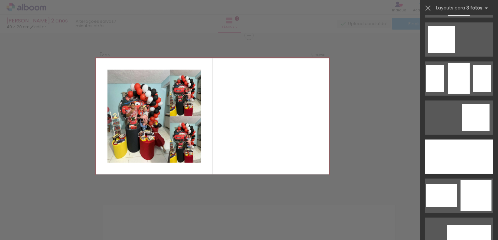
scroll to position [507, 0]
